Goal: Information Seeking & Learning: Learn about a topic

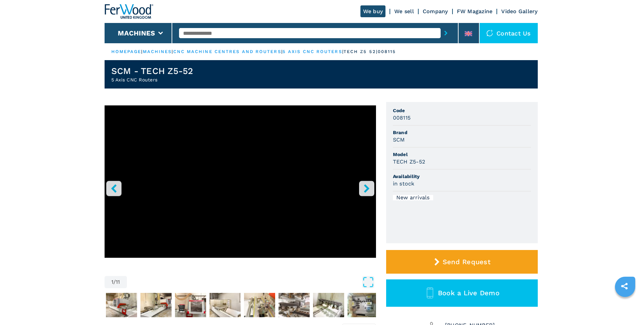
click at [365, 187] on icon "right-button" at bounding box center [366, 188] width 8 height 8
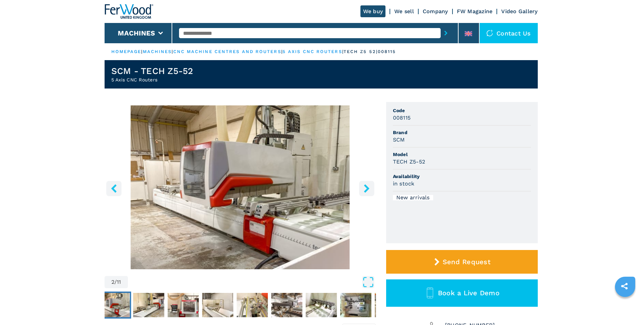
click at [365, 187] on icon "right-button" at bounding box center [366, 188] width 8 height 8
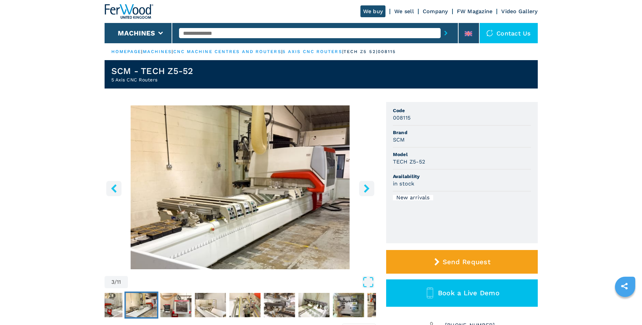
click at [365, 187] on icon "right-button" at bounding box center [366, 188] width 8 height 8
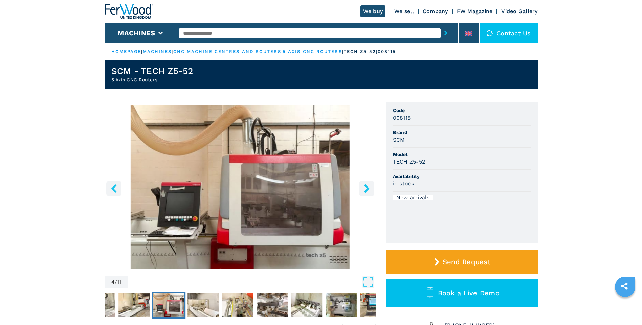
click at [365, 187] on icon "right-button" at bounding box center [366, 188] width 8 height 8
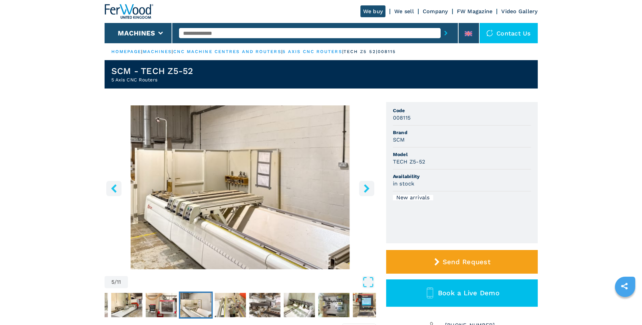
click at [365, 187] on icon "right-button" at bounding box center [366, 188] width 8 height 8
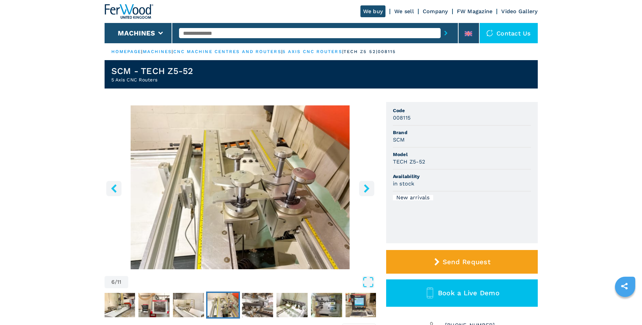
click at [365, 187] on icon "right-button" at bounding box center [366, 188] width 8 height 8
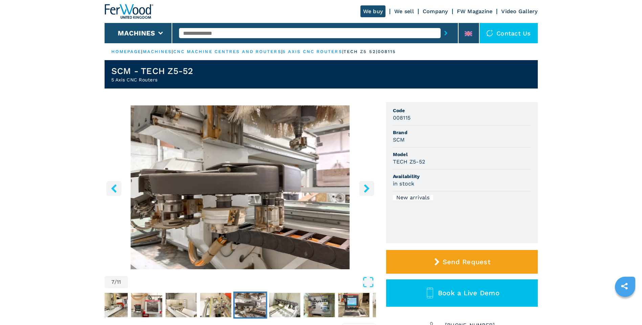
click at [365, 187] on icon "right-button" at bounding box center [366, 188] width 8 height 8
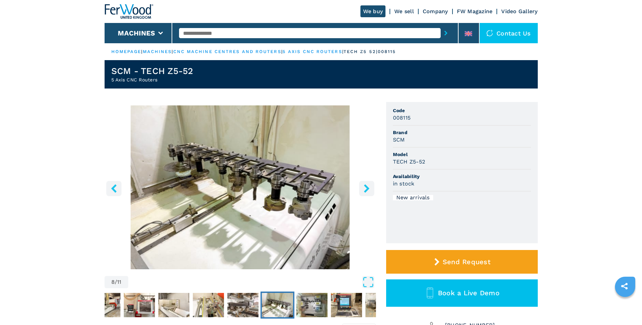
click at [365, 187] on icon "right-button" at bounding box center [366, 188] width 8 height 8
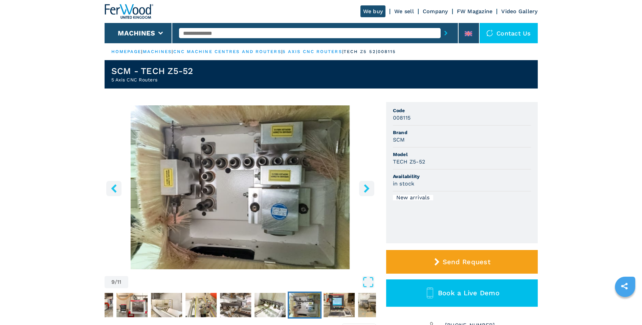
click at [365, 187] on icon "right-button" at bounding box center [366, 188] width 8 height 8
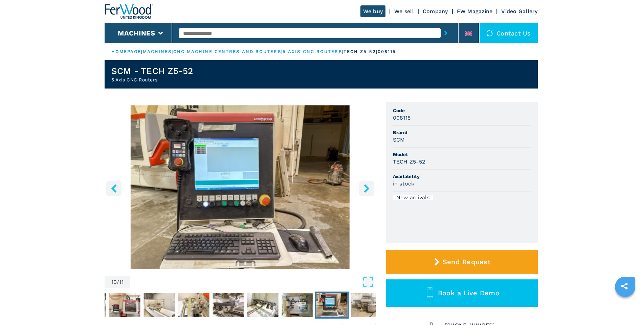
click at [365, 187] on icon "right-button" at bounding box center [366, 188] width 8 height 8
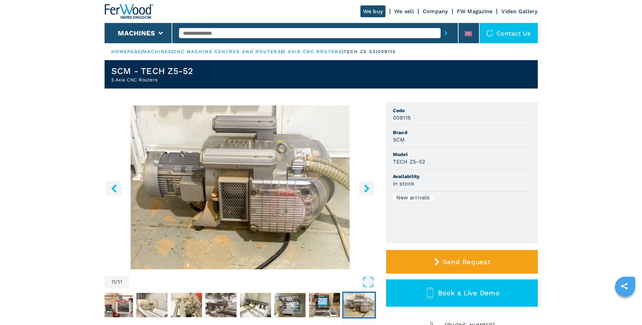
click at [365, 187] on icon "right-button" at bounding box center [366, 188] width 8 height 8
